Goal: Task Accomplishment & Management: Use online tool/utility

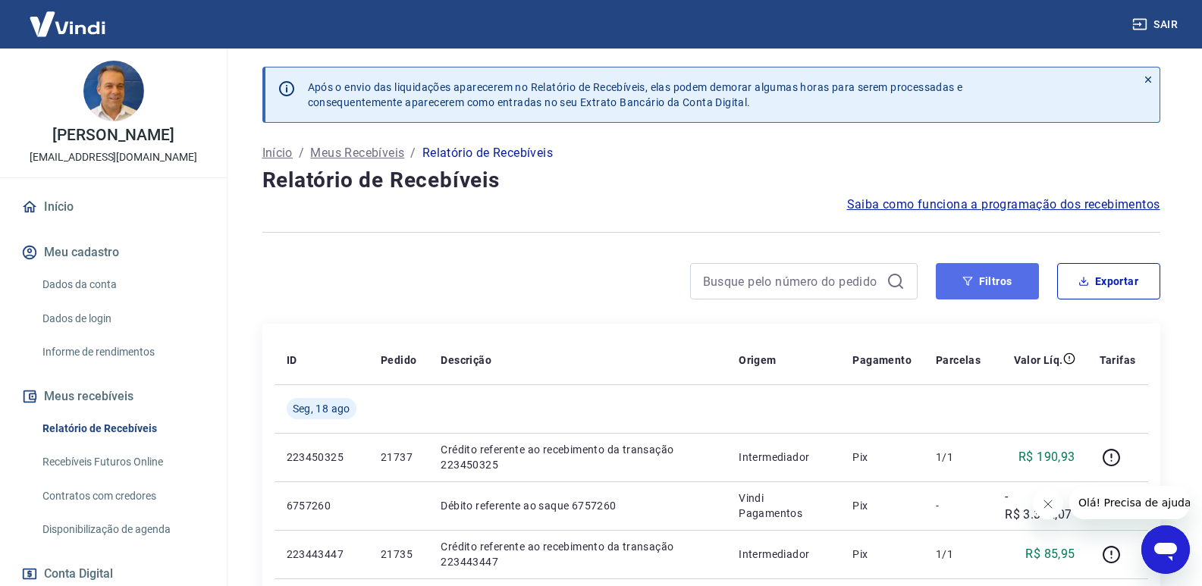
click at [996, 284] on button "Filtros" at bounding box center [987, 281] width 103 height 36
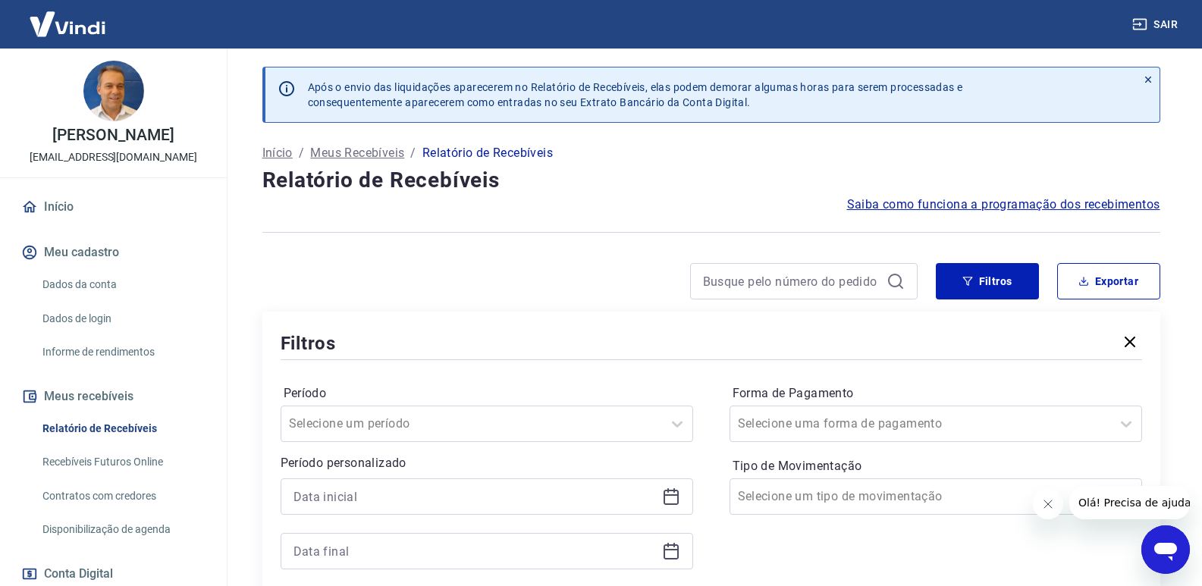
click at [671, 497] on icon at bounding box center [671, 497] width 18 height 18
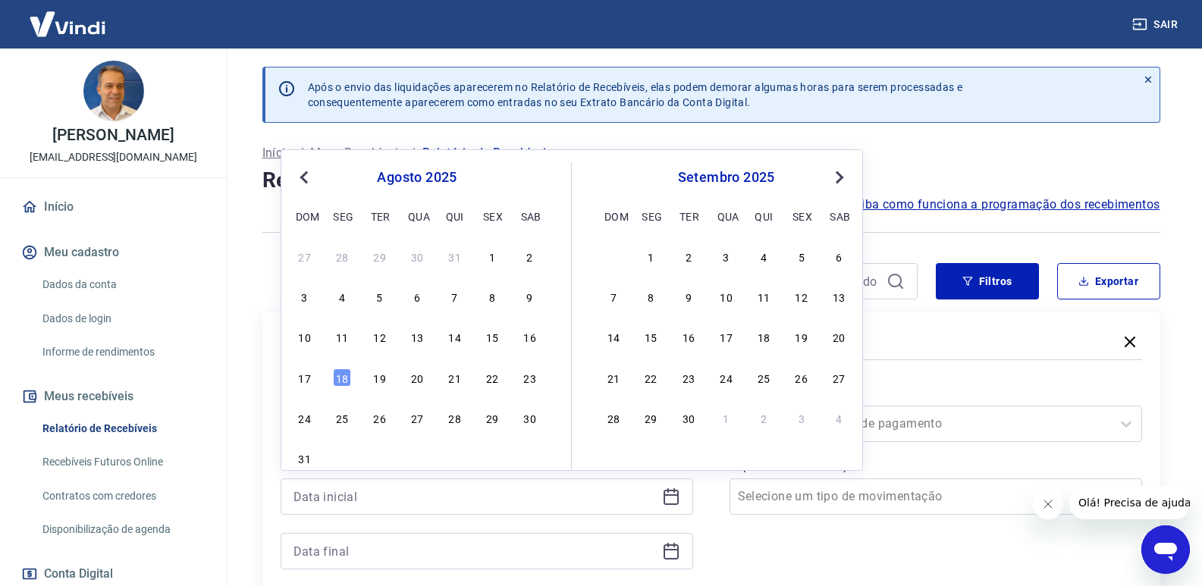
click at [444, 337] on div "10 11 12 13 14 15 16" at bounding box center [417, 337] width 247 height 22
click at [455, 334] on div "14" at bounding box center [455, 337] width 18 height 18
type input "[DATE]"
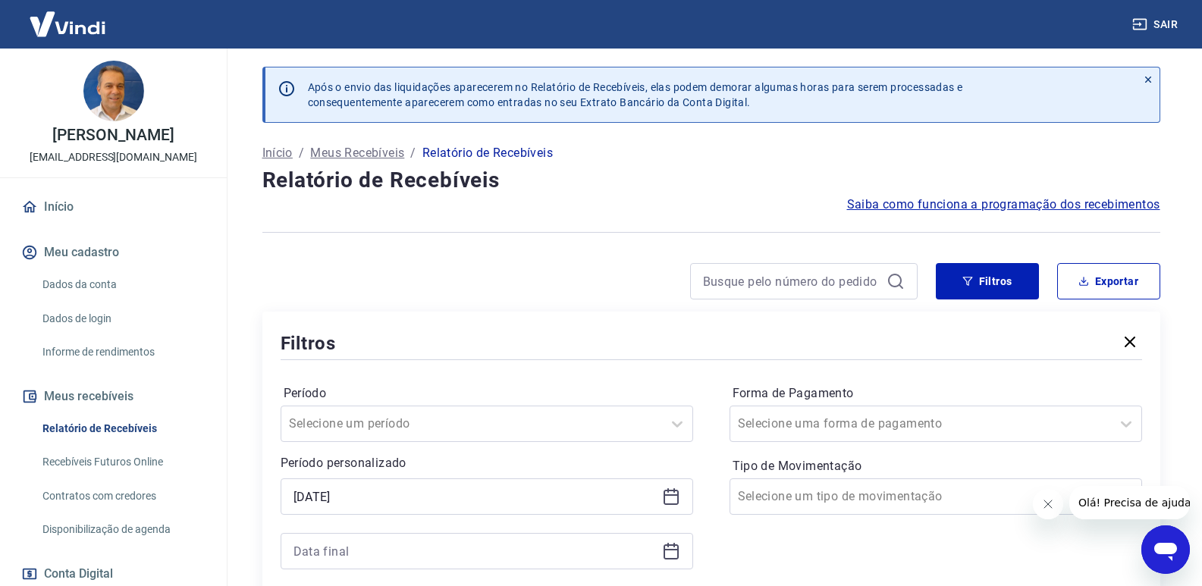
click at [680, 551] on div at bounding box center [487, 551] width 413 height 36
click at [665, 548] on icon at bounding box center [671, 551] width 18 height 18
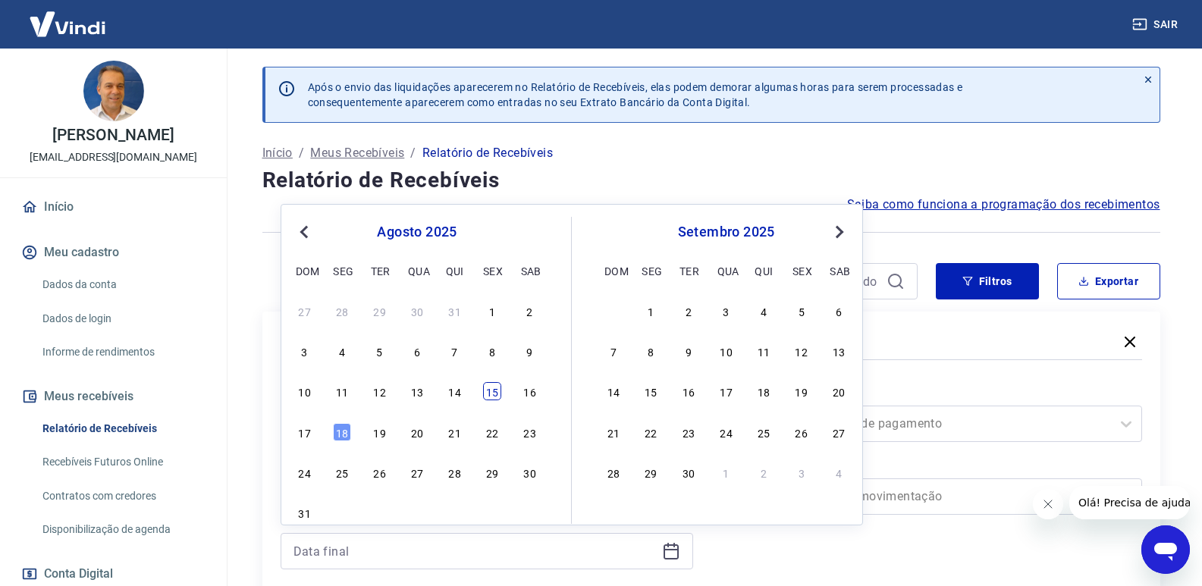
click at [493, 393] on div "15" at bounding box center [492, 391] width 18 height 18
type input "[DATE]"
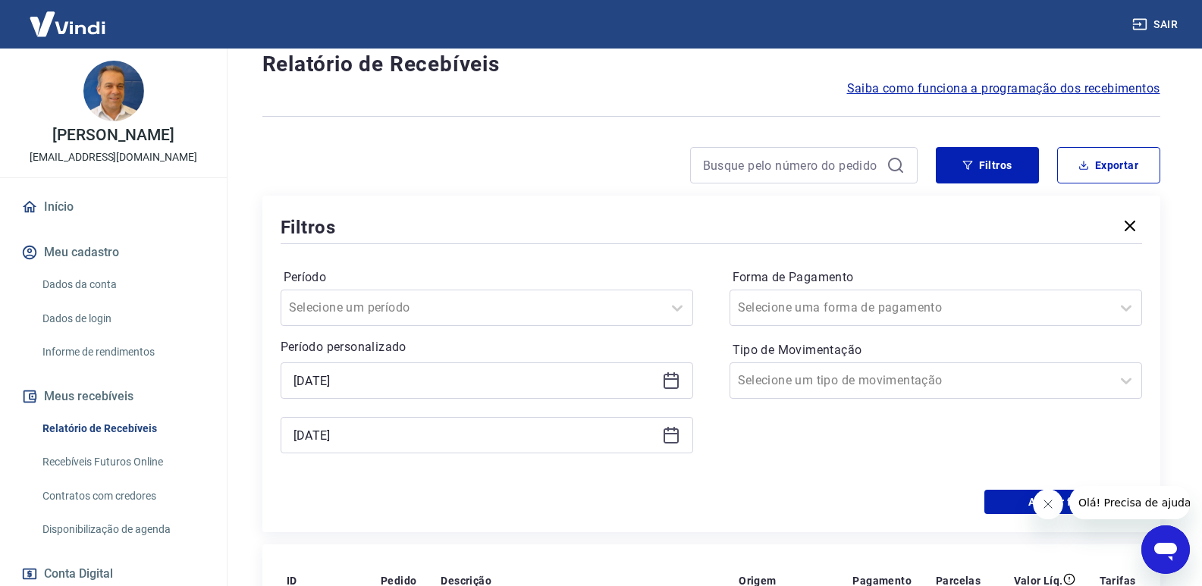
scroll to position [228, 0]
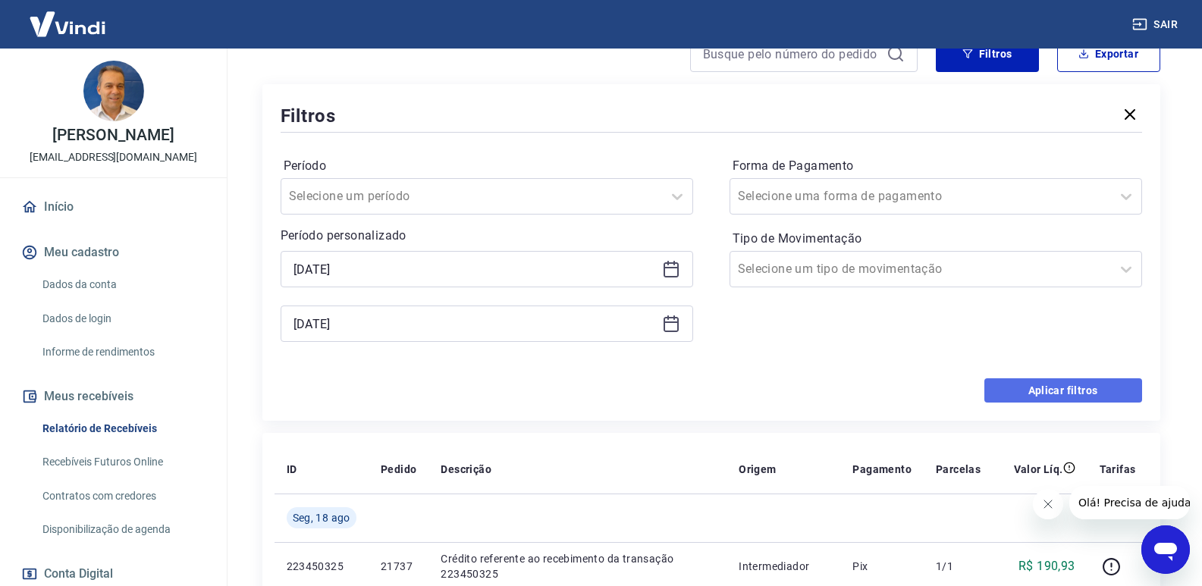
click at [1018, 385] on button "Aplicar filtros" at bounding box center [1064, 390] width 158 height 24
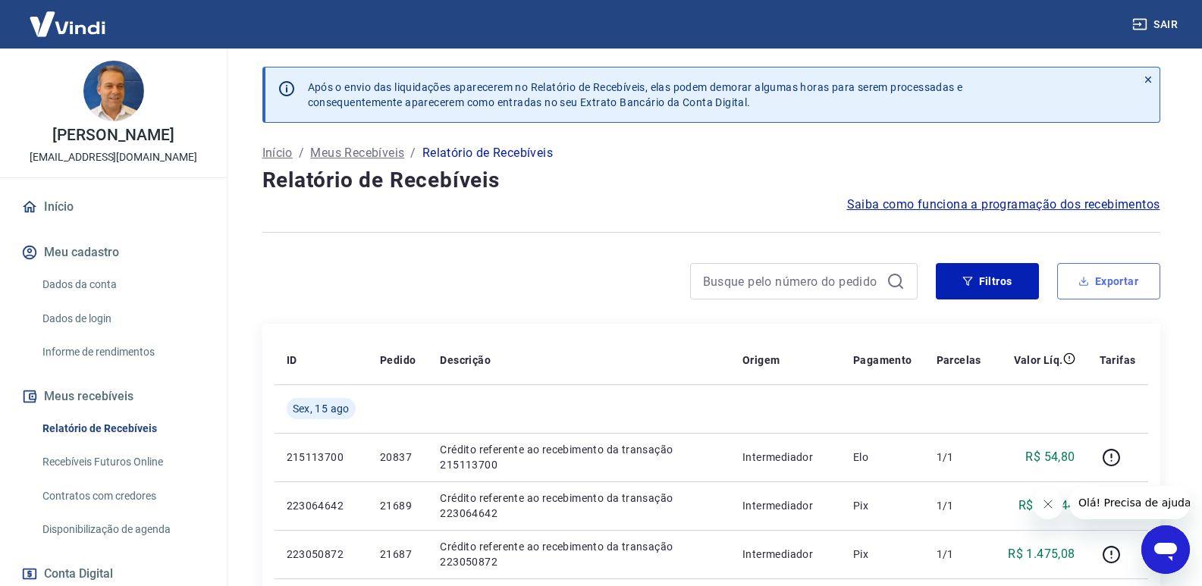
click at [1136, 284] on button "Exportar" at bounding box center [1108, 281] width 103 height 36
type input "[DATE]"
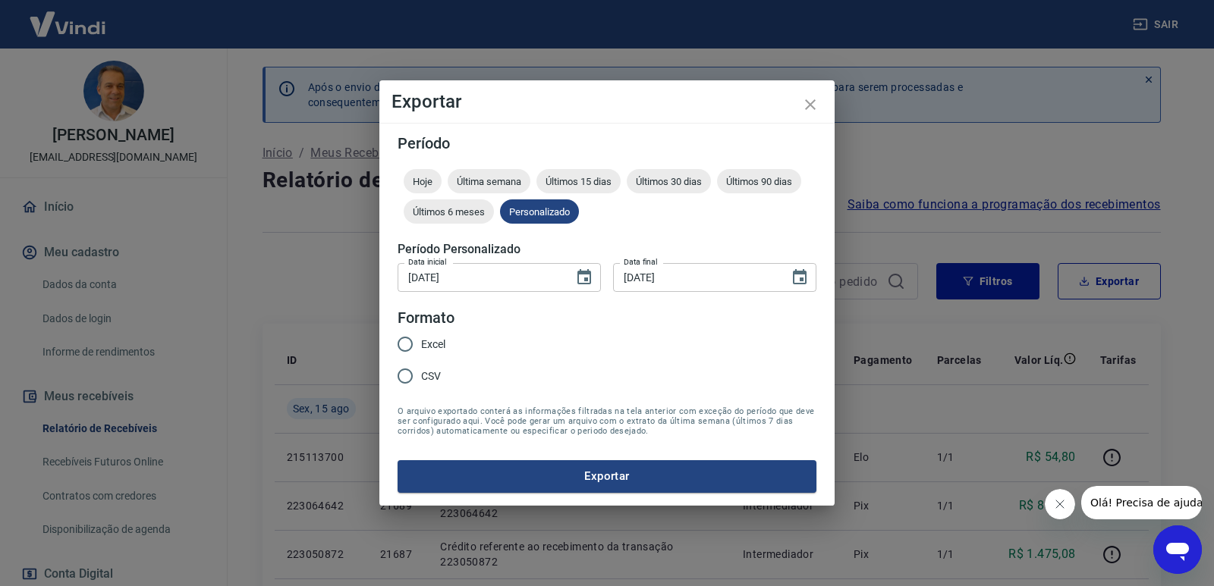
click at [405, 341] on input "Excel" at bounding box center [405, 344] width 32 height 32
radio input "true"
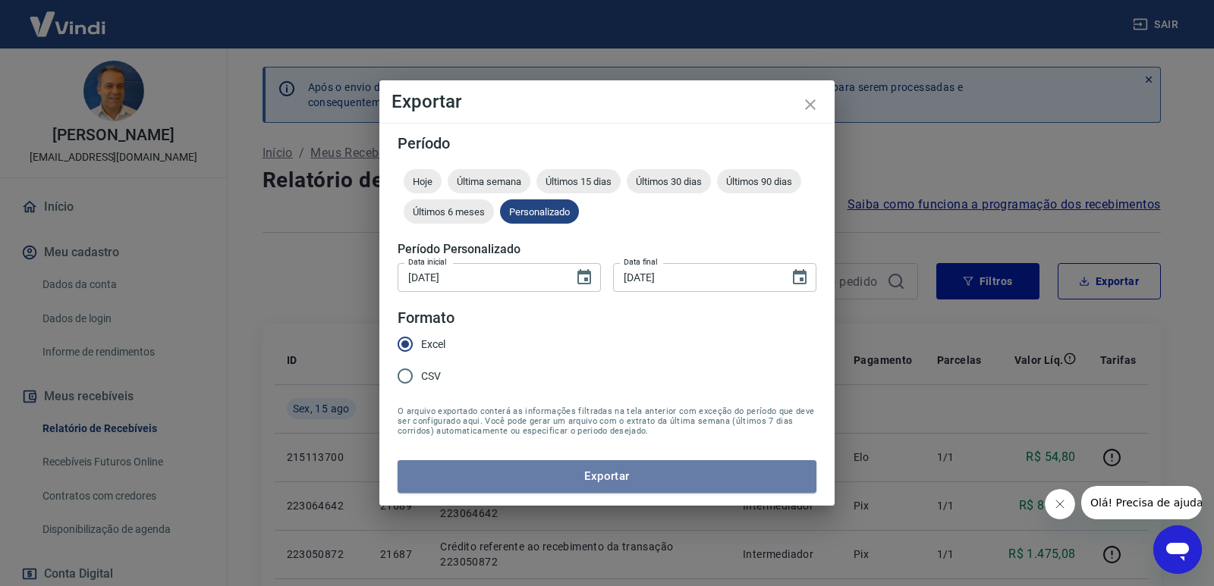
click at [598, 469] on button "Exportar" at bounding box center [606, 476] width 419 height 32
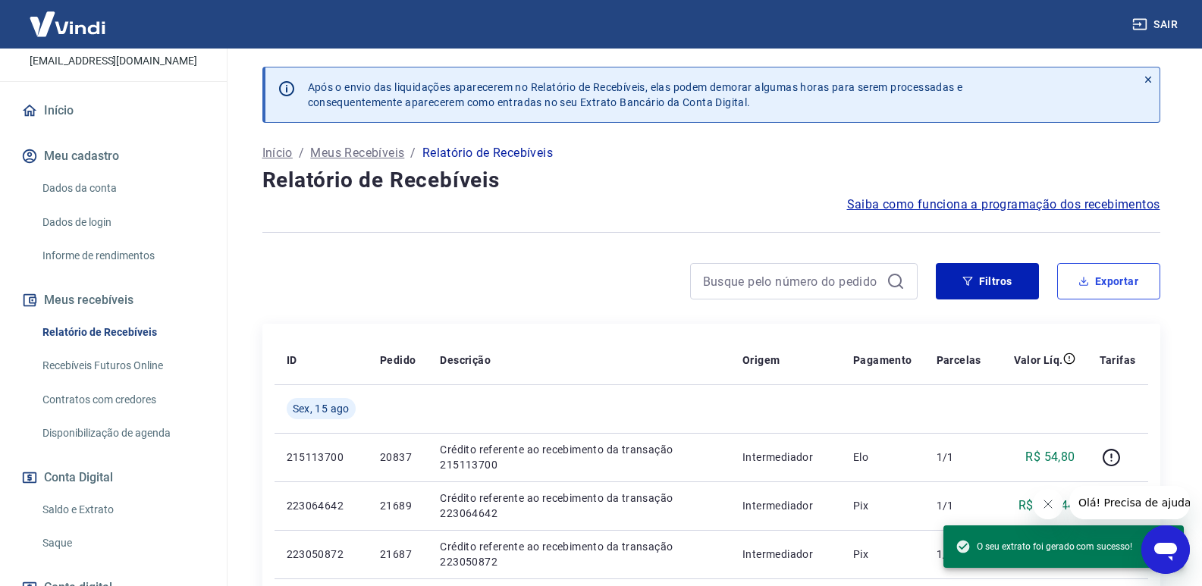
scroll to position [206, 0]
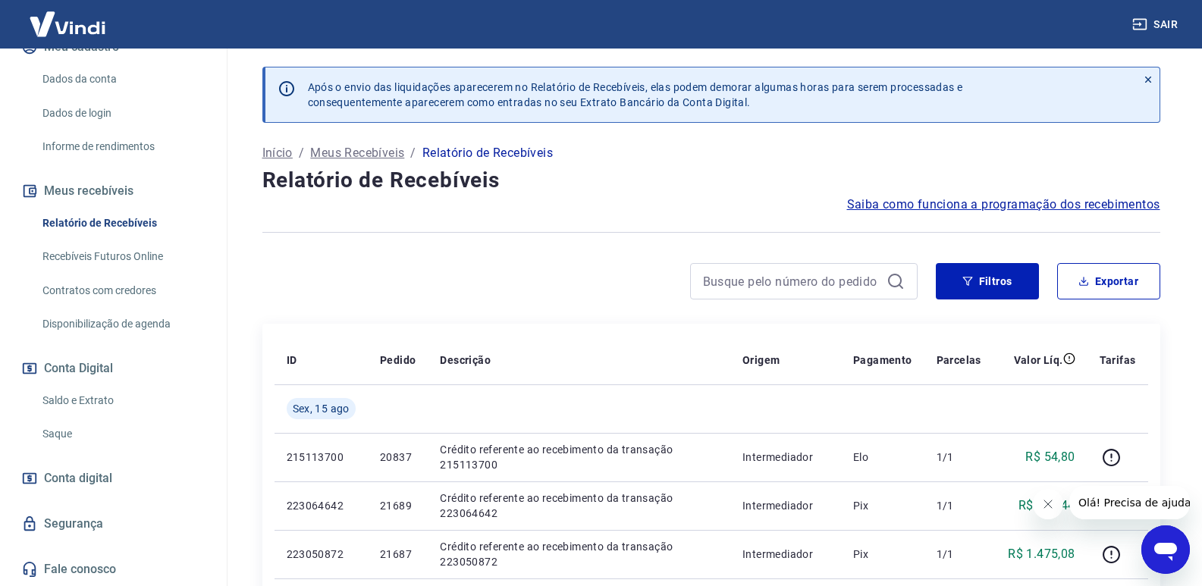
click at [58, 428] on link "Saque" at bounding box center [122, 434] width 172 height 31
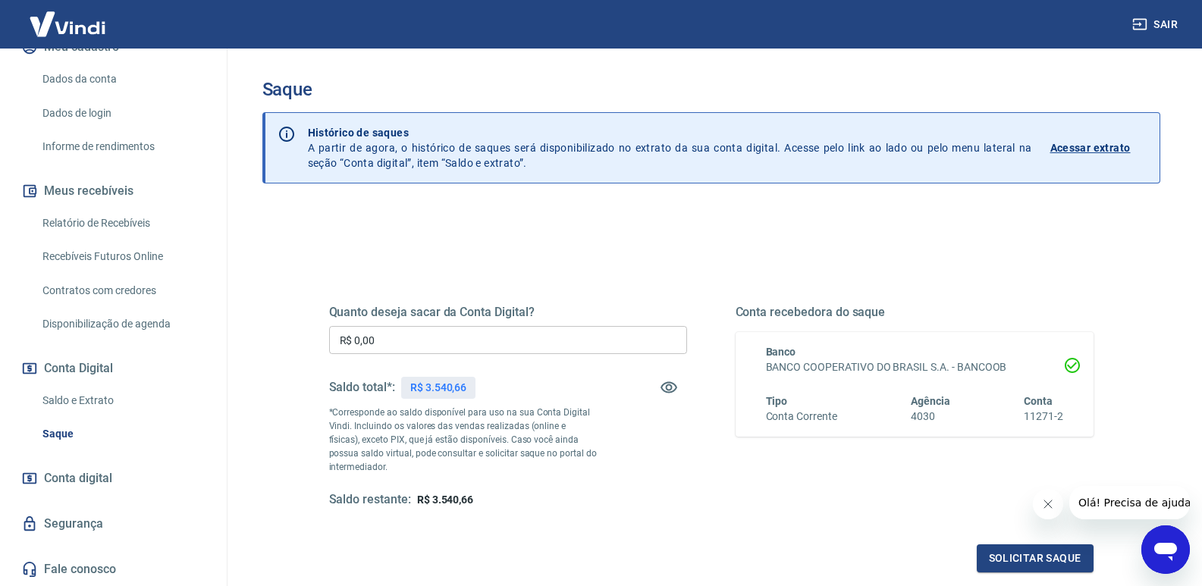
click at [422, 337] on input "R$ 0,00" at bounding box center [508, 340] width 358 height 28
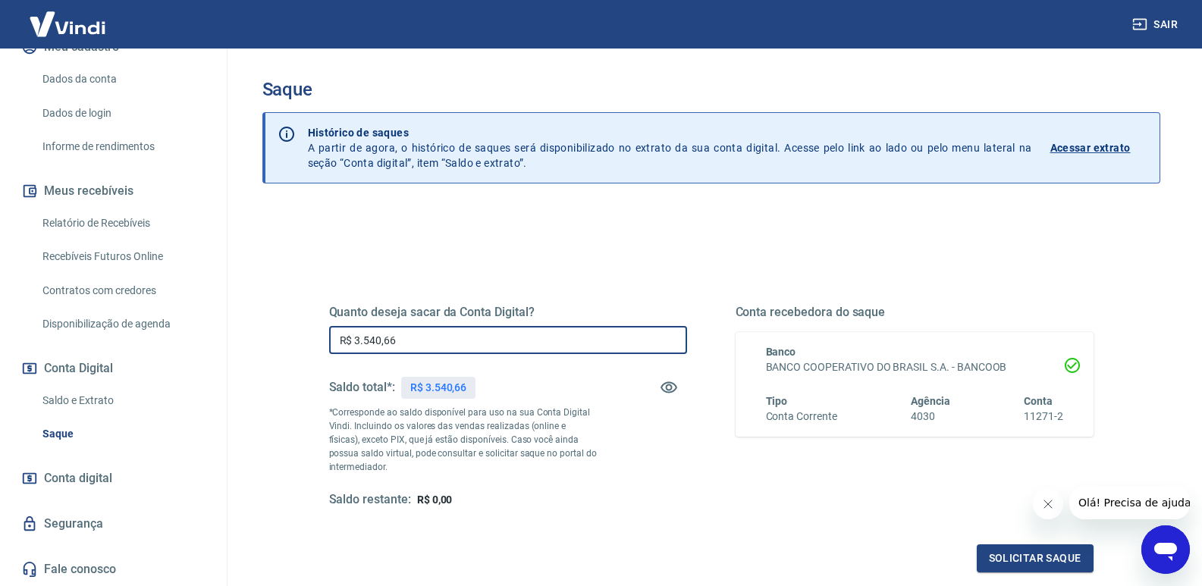
type input "R$ 3.540,66"
click at [1016, 557] on button "Solicitar saque" at bounding box center [1035, 559] width 117 height 28
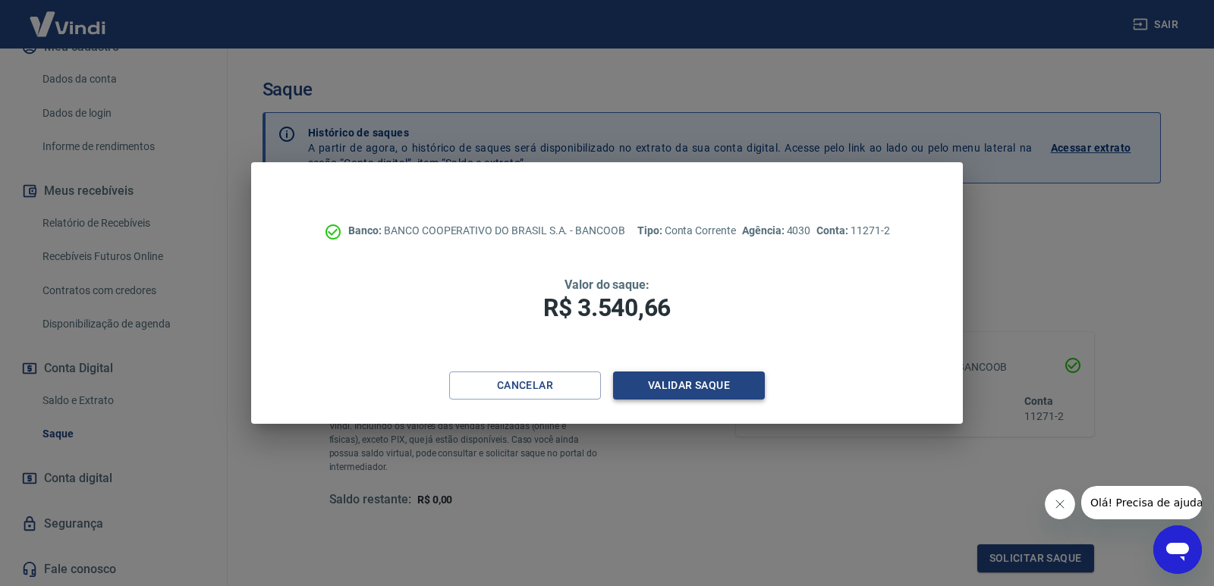
click at [718, 387] on button "Validar saque" at bounding box center [689, 386] width 152 height 28
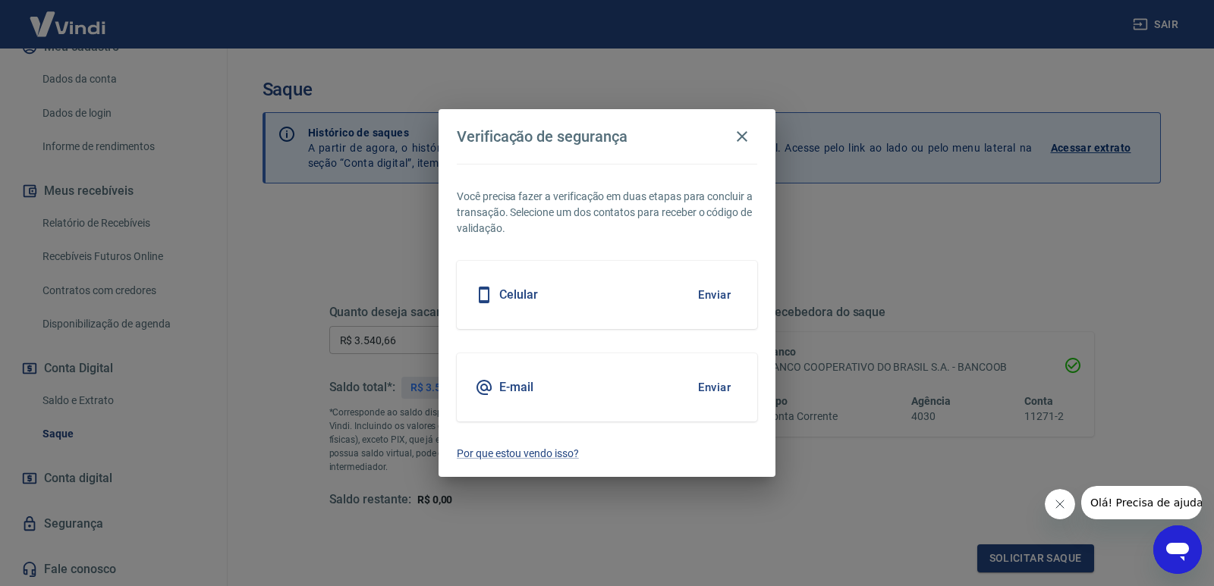
click at [723, 390] on button "Enviar" at bounding box center [713, 388] width 49 height 32
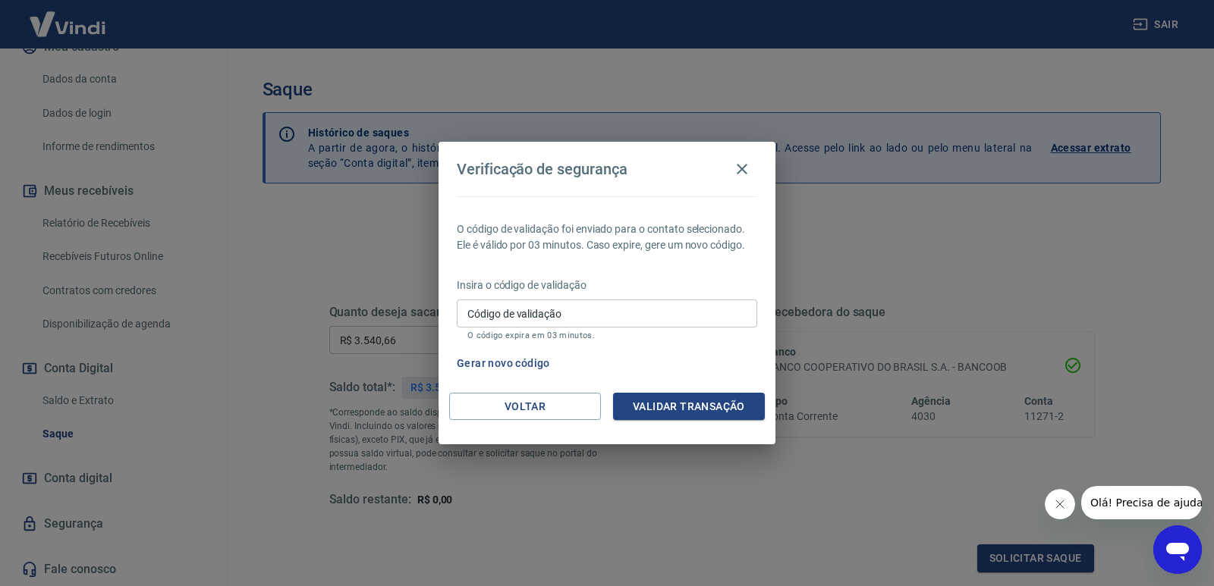
click at [556, 316] on input "Código de validação" at bounding box center [607, 314] width 300 height 28
paste input "419632"
type input "419632"
click at [752, 401] on button "Validar transação" at bounding box center [689, 407] width 152 height 28
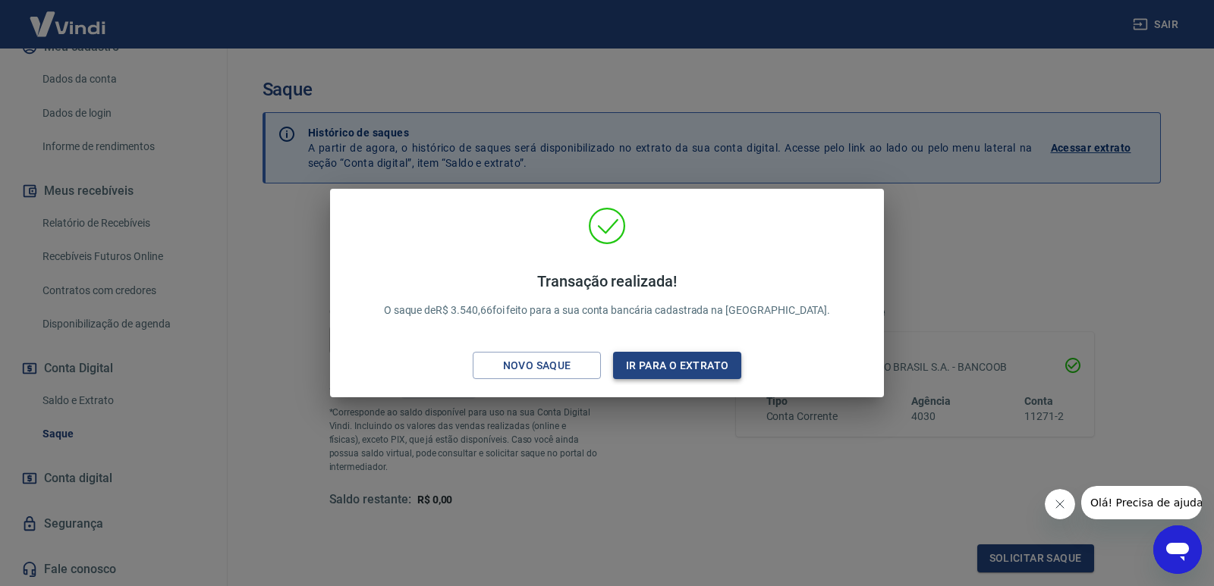
click at [661, 366] on button "Ir para o extrato" at bounding box center [677, 366] width 128 height 28
